Goal: Information Seeking & Learning: Learn about a topic

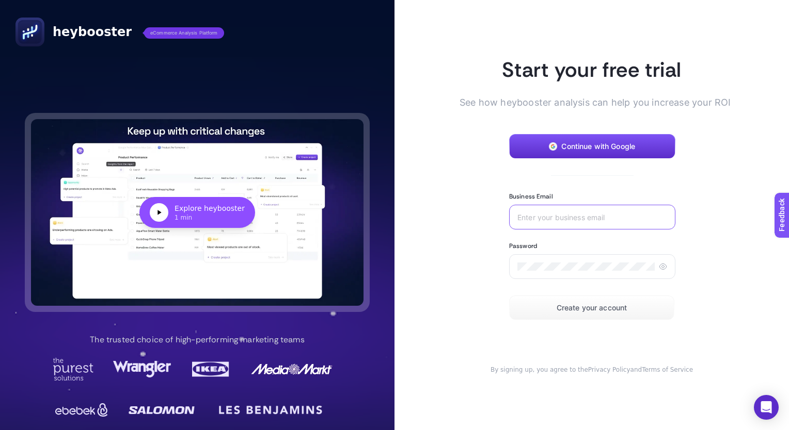
click at [555, 218] on input "Business Email" at bounding box center [592, 217] width 150 height 8
click at [748, 93] on article "Start your free trial See how heybooster analysis can help you increase your RO…" at bounding box center [591, 215] width 394 height 430
click at [572, 268] on div at bounding box center [592, 266] width 166 height 25
click at [592, 154] on button "Continue with Google" at bounding box center [592, 146] width 166 height 25
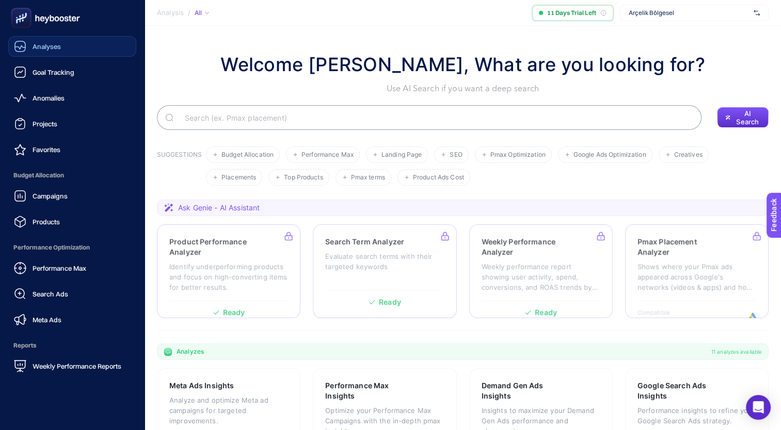
click at [39, 48] on span "Analyses" at bounding box center [47, 46] width 28 height 8
click at [39, 48] on span "Analyses" at bounding box center [47, 46] width 29 height 8
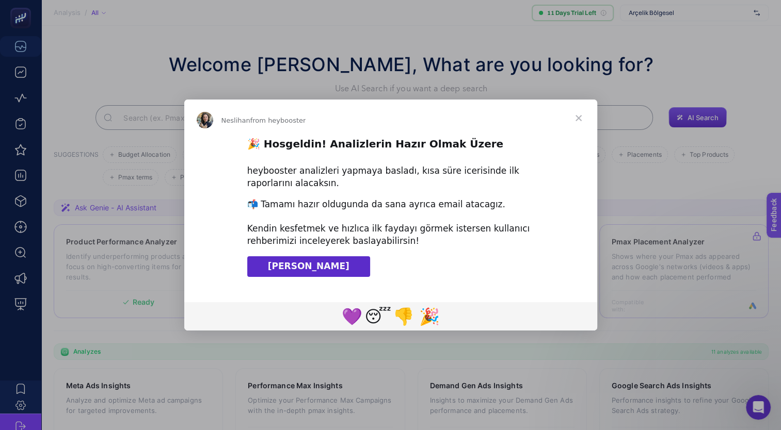
click at [308, 267] on span "Klavuzu İndir" at bounding box center [309, 266] width 82 height 10
click at [580, 120] on span "Close" at bounding box center [578, 118] width 37 height 37
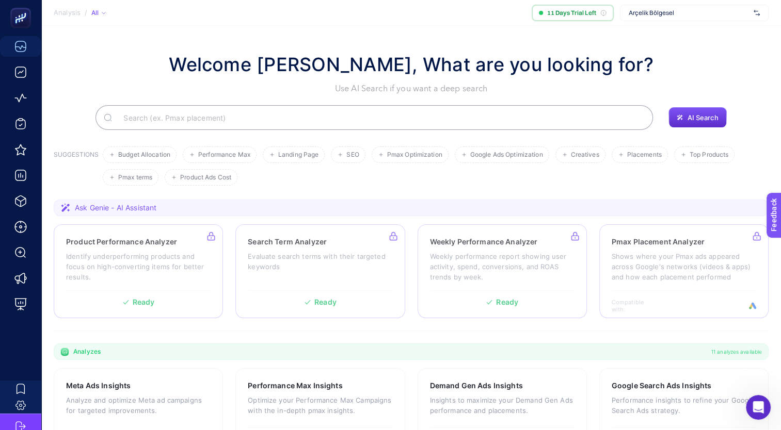
click at [675, 13] on span "Arçelik Bölgesel" at bounding box center [689, 13] width 121 height 8
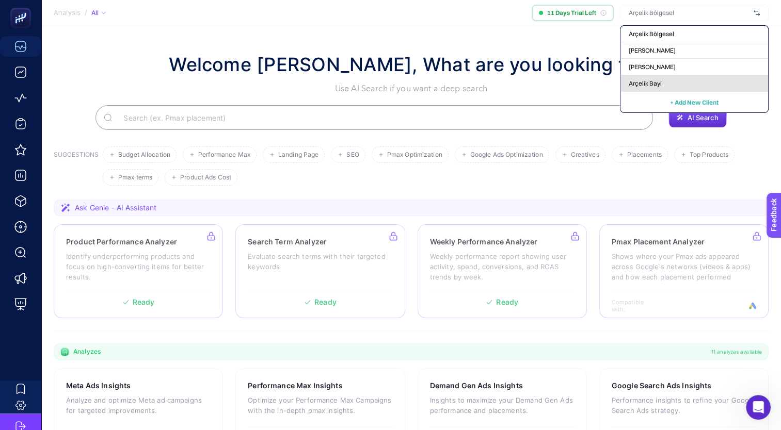
click at [692, 77] on div "Arçelik Bayi" at bounding box center [694, 83] width 148 height 17
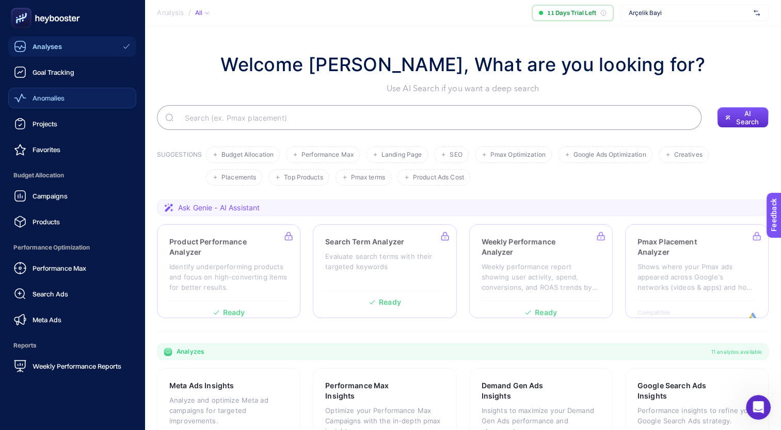
click at [80, 95] on link "Anomalies" at bounding box center [72, 98] width 128 height 21
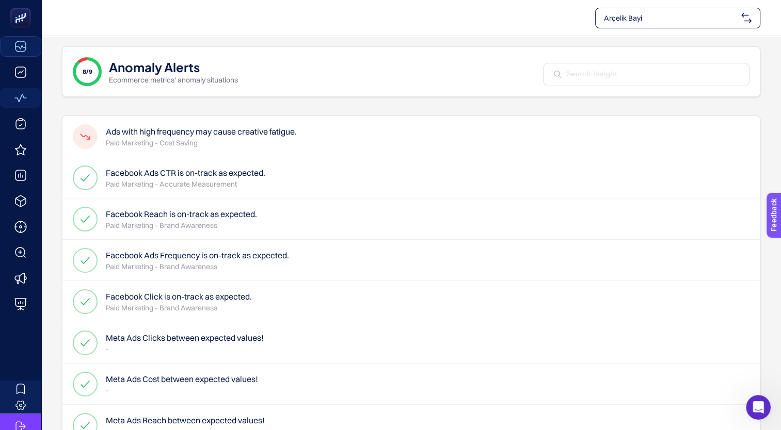
click at [237, 140] on p "Paid Marketing - Cost Saving" at bounding box center [201, 143] width 191 height 10
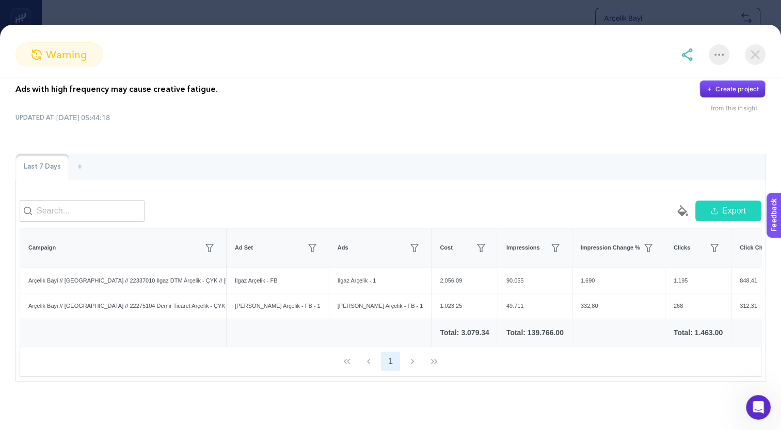
click at [764, 54] on img at bounding box center [755, 54] width 21 height 21
